Goal: Task Accomplishment & Management: Use online tool/utility

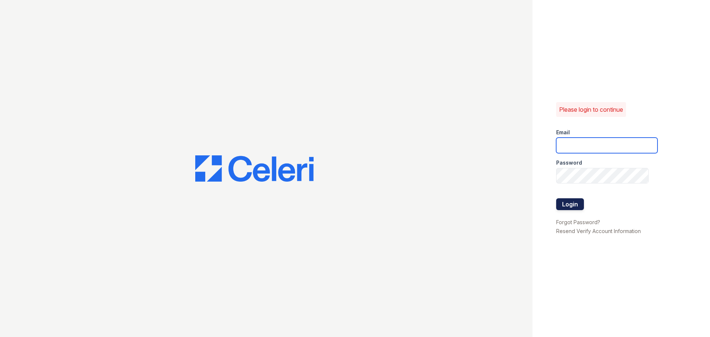
type input "[EMAIL_ADDRESS][DOMAIN_NAME]"
click at [570, 207] on button "Login" at bounding box center [570, 204] width 28 height 12
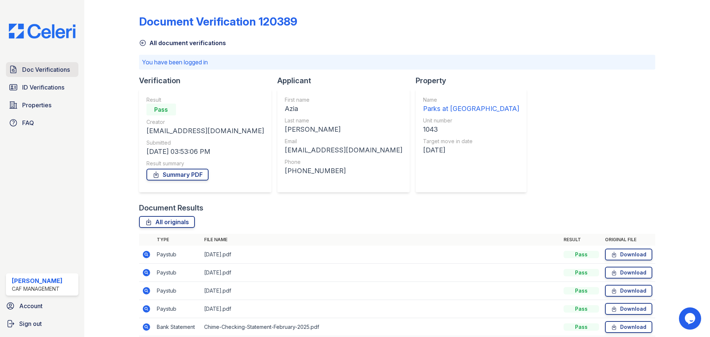
click at [31, 74] on span "Doc Verifications" at bounding box center [46, 69] width 48 height 9
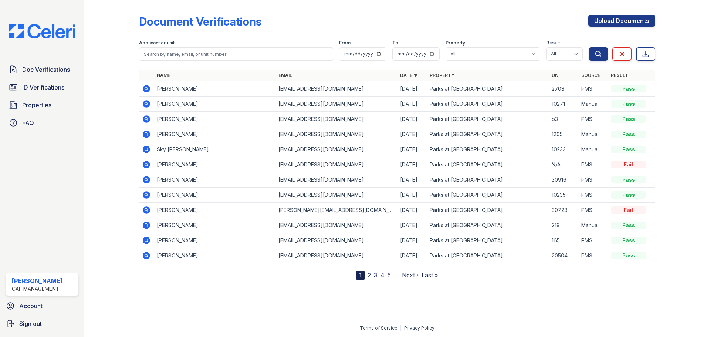
click at [151, 102] on icon at bounding box center [146, 104] width 9 height 9
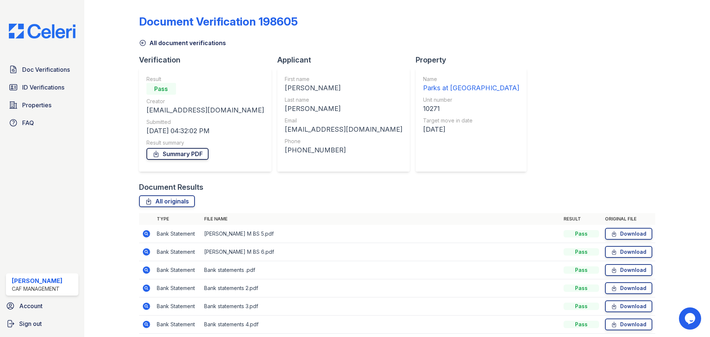
click at [198, 155] on link "Summary PDF" at bounding box center [178, 154] width 62 height 12
